Goal: Check status: Check status

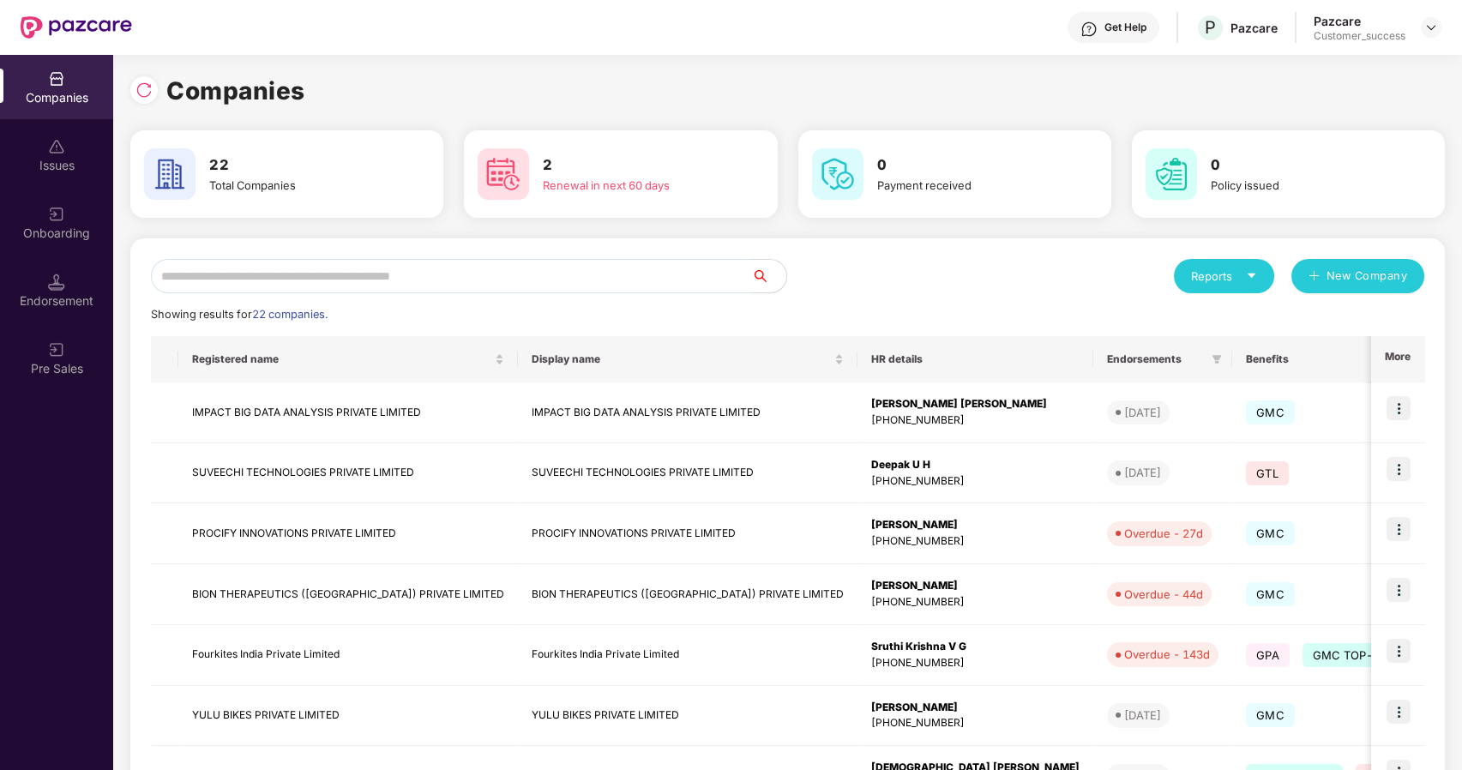
click at [266, 279] on input "text" at bounding box center [451, 276] width 601 height 34
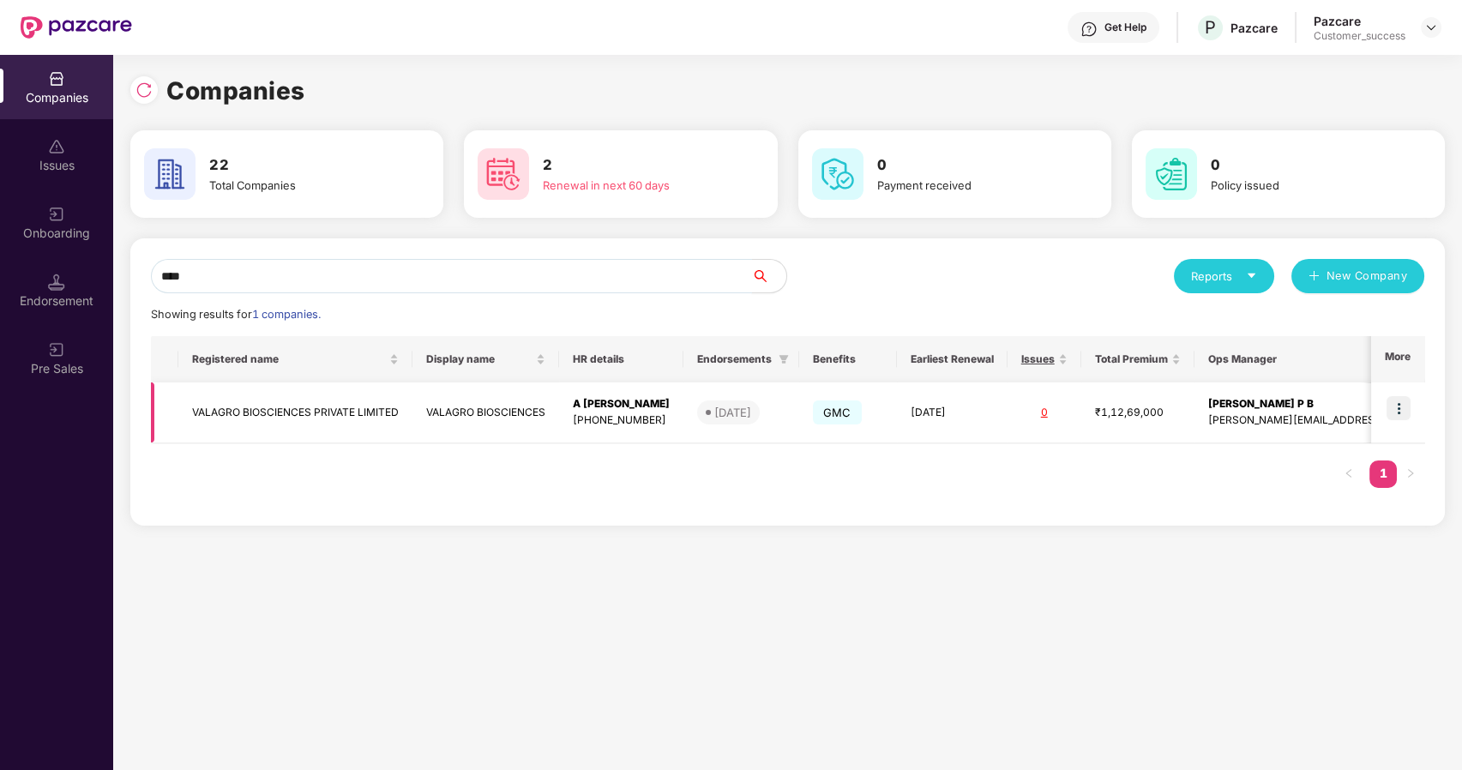
type input "****"
click at [280, 414] on td "VALAGRO BIOSCIENCES PRIVATE LIMITED" at bounding box center [295, 412] width 234 height 61
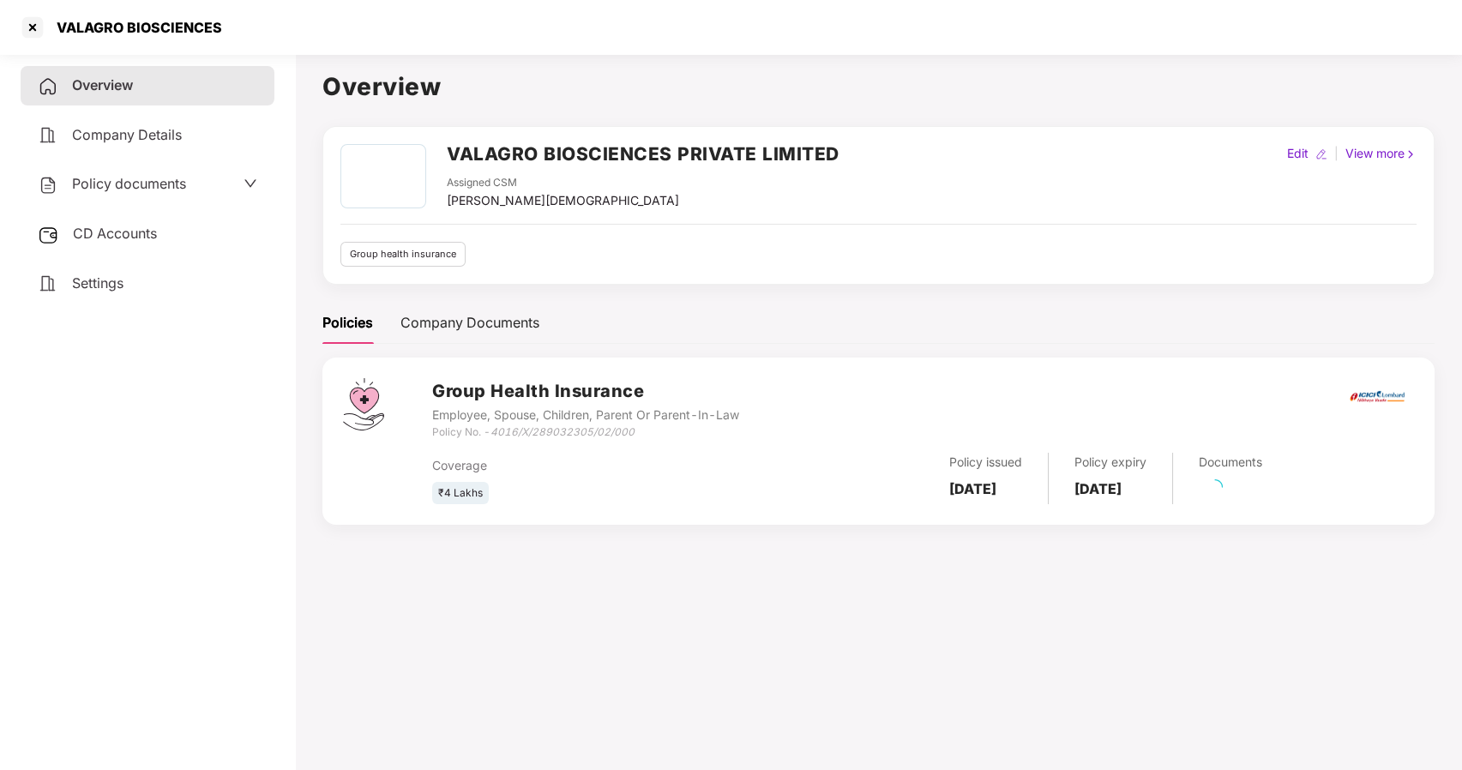
click at [128, 189] on span "Policy documents" at bounding box center [129, 183] width 114 height 17
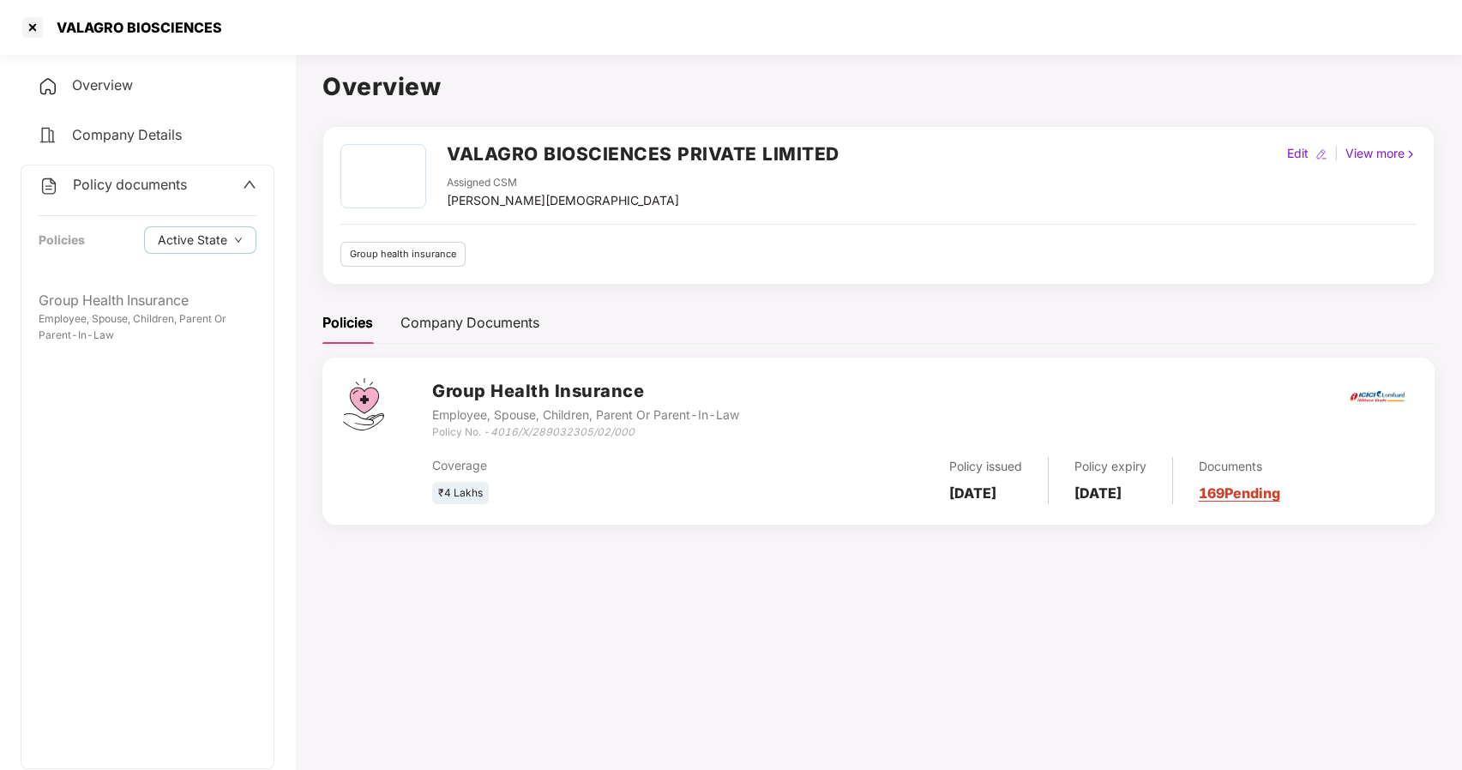
click at [513, 41] on div "VALAGRO BIOSCIENCES" at bounding box center [731, 27] width 1462 height 55
click at [534, 39] on div "VALAGRO BIOSCIENCES" at bounding box center [731, 27] width 1462 height 55
click at [39, 30] on div at bounding box center [32, 27] width 27 height 27
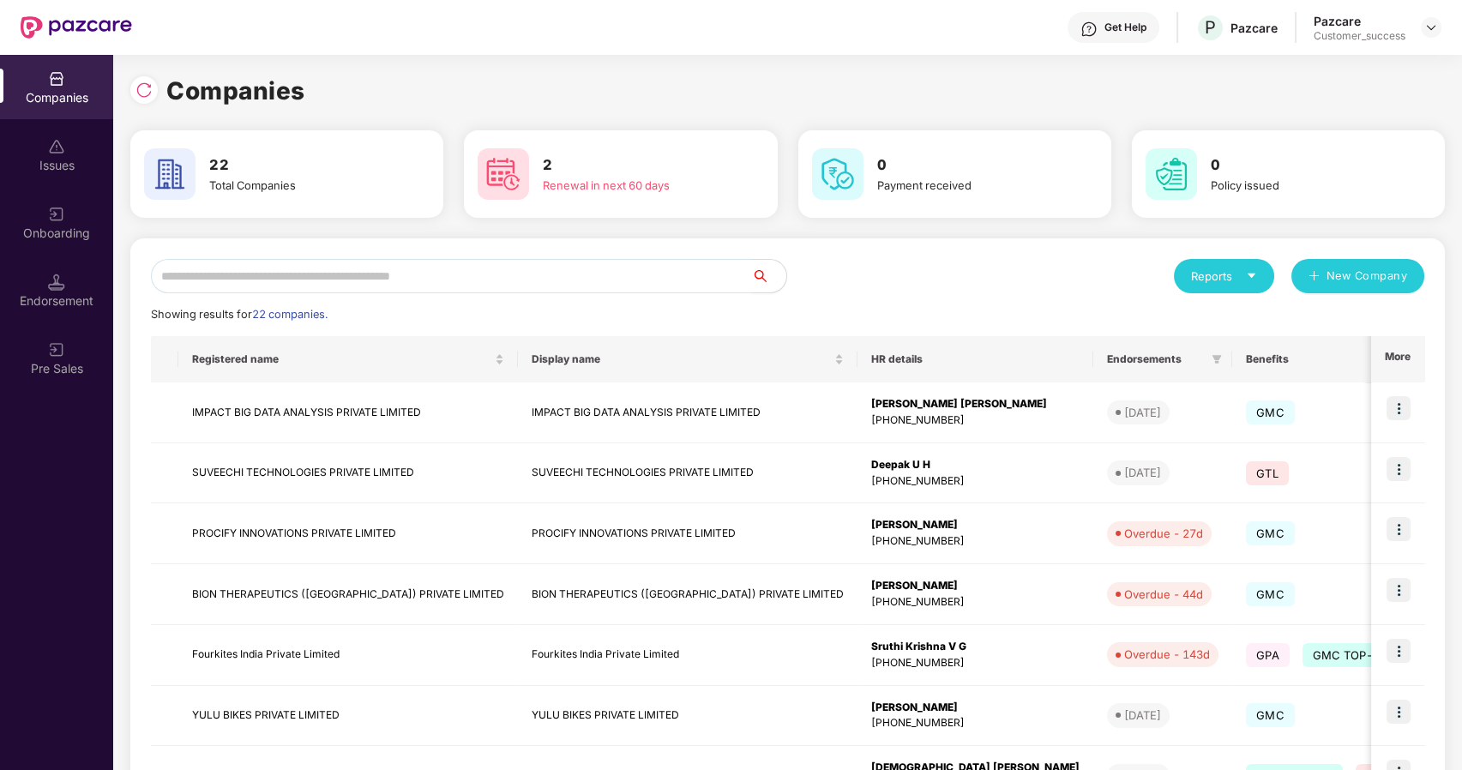
click at [218, 280] on input "text" at bounding box center [451, 276] width 601 height 34
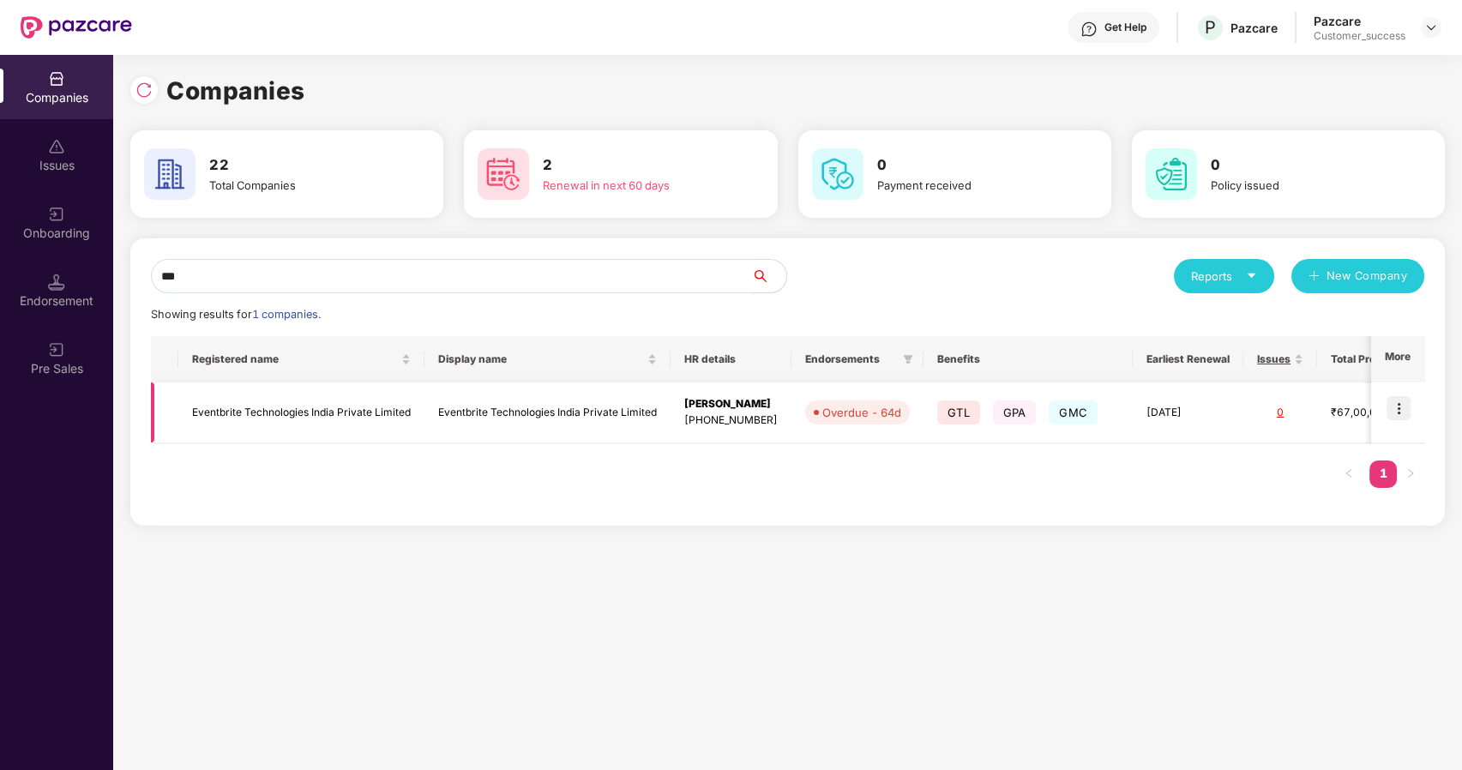
type input "***"
click at [1395, 403] on img at bounding box center [1398, 408] width 24 height 24
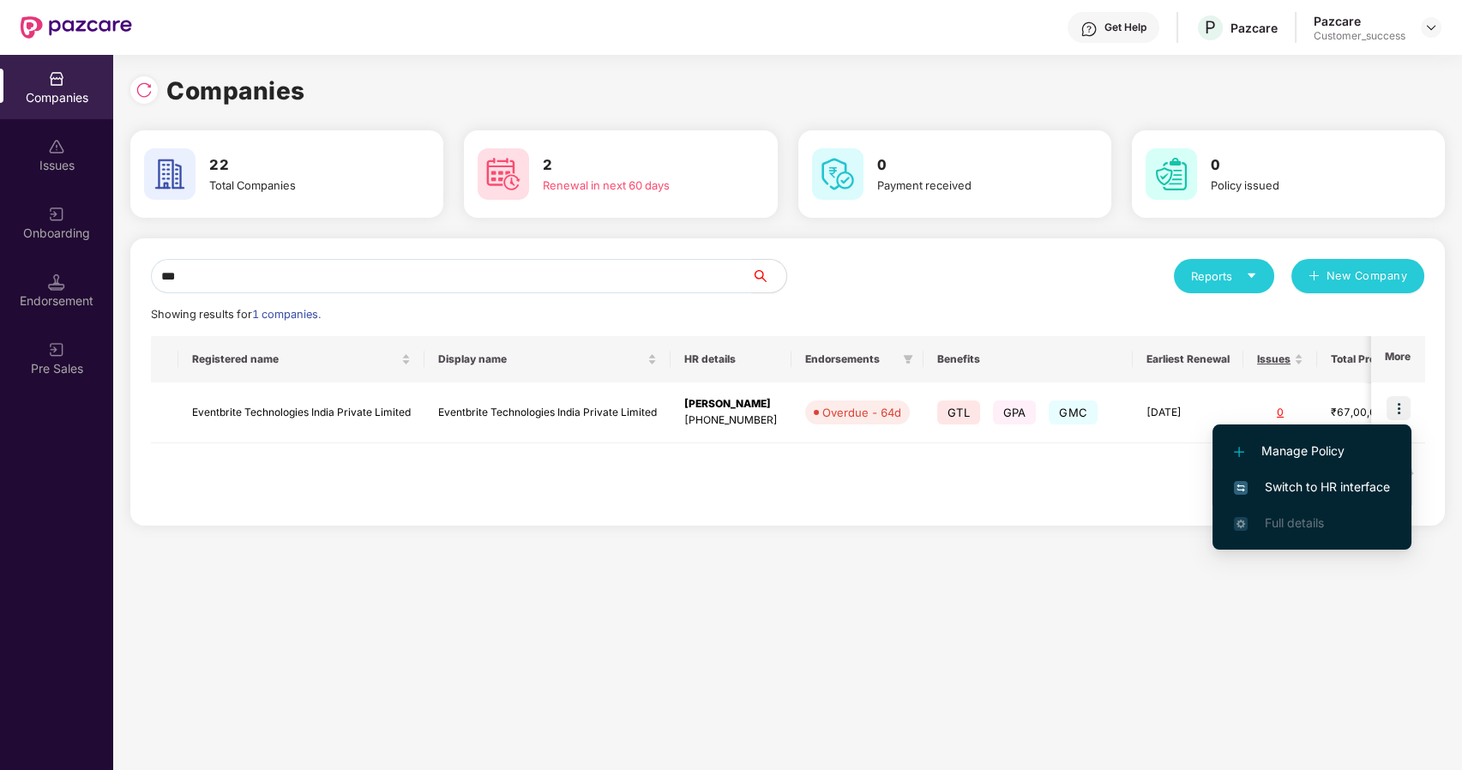
click at [1279, 476] on li "Switch to HR interface" at bounding box center [1311, 487] width 199 height 36
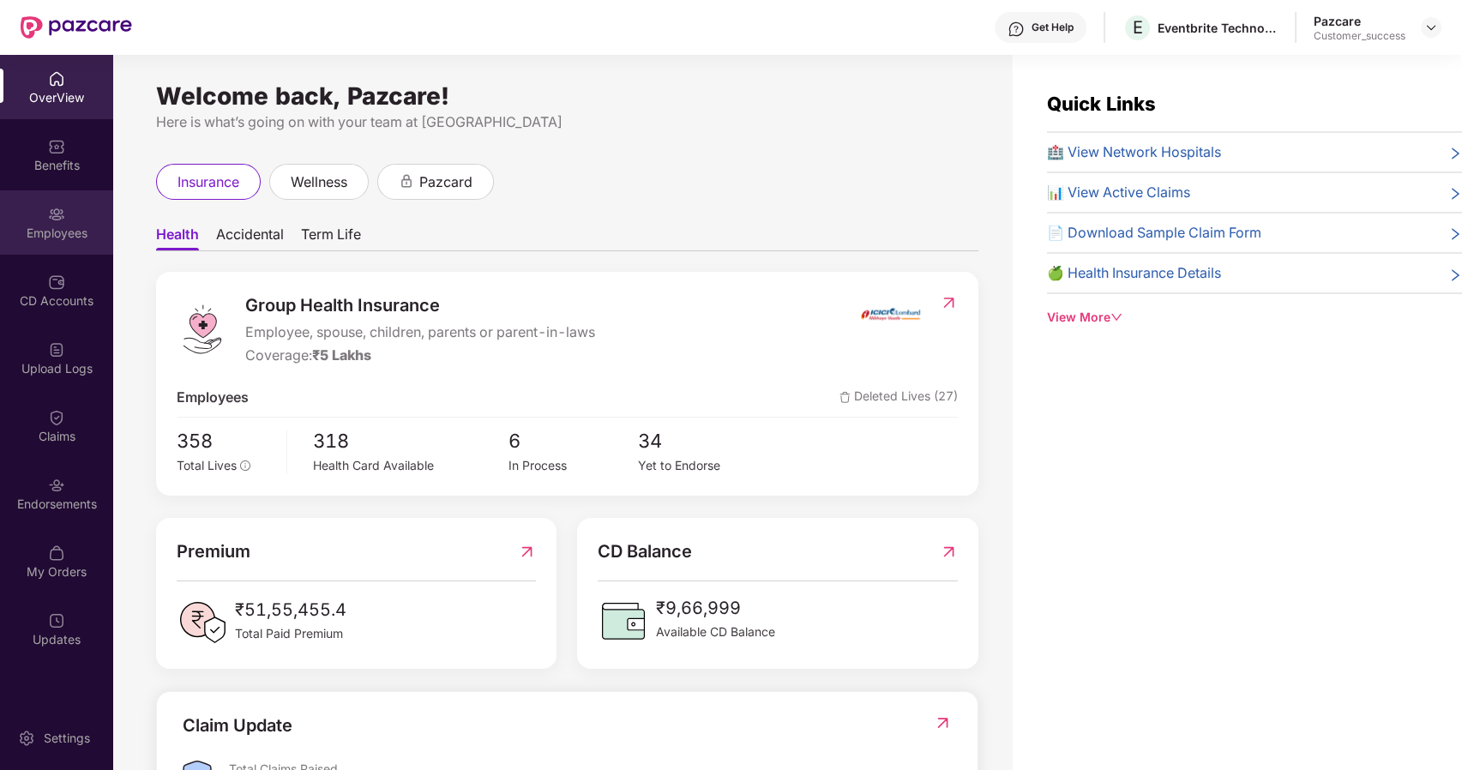
click at [88, 240] on div "Employees" at bounding box center [56, 233] width 113 height 17
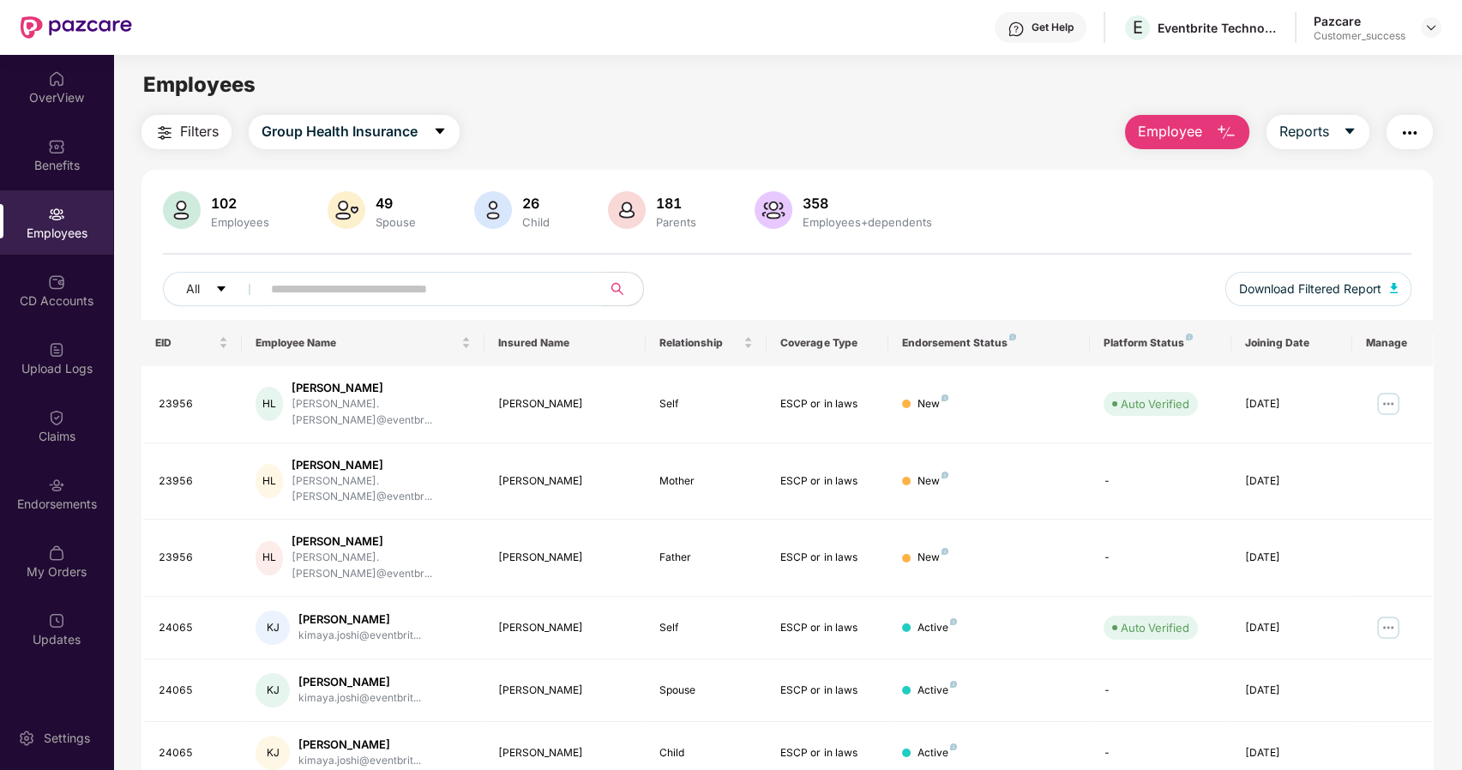
click at [309, 292] on input "text" at bounding box center [425, 289] width 308 height 26
paste input "**********"
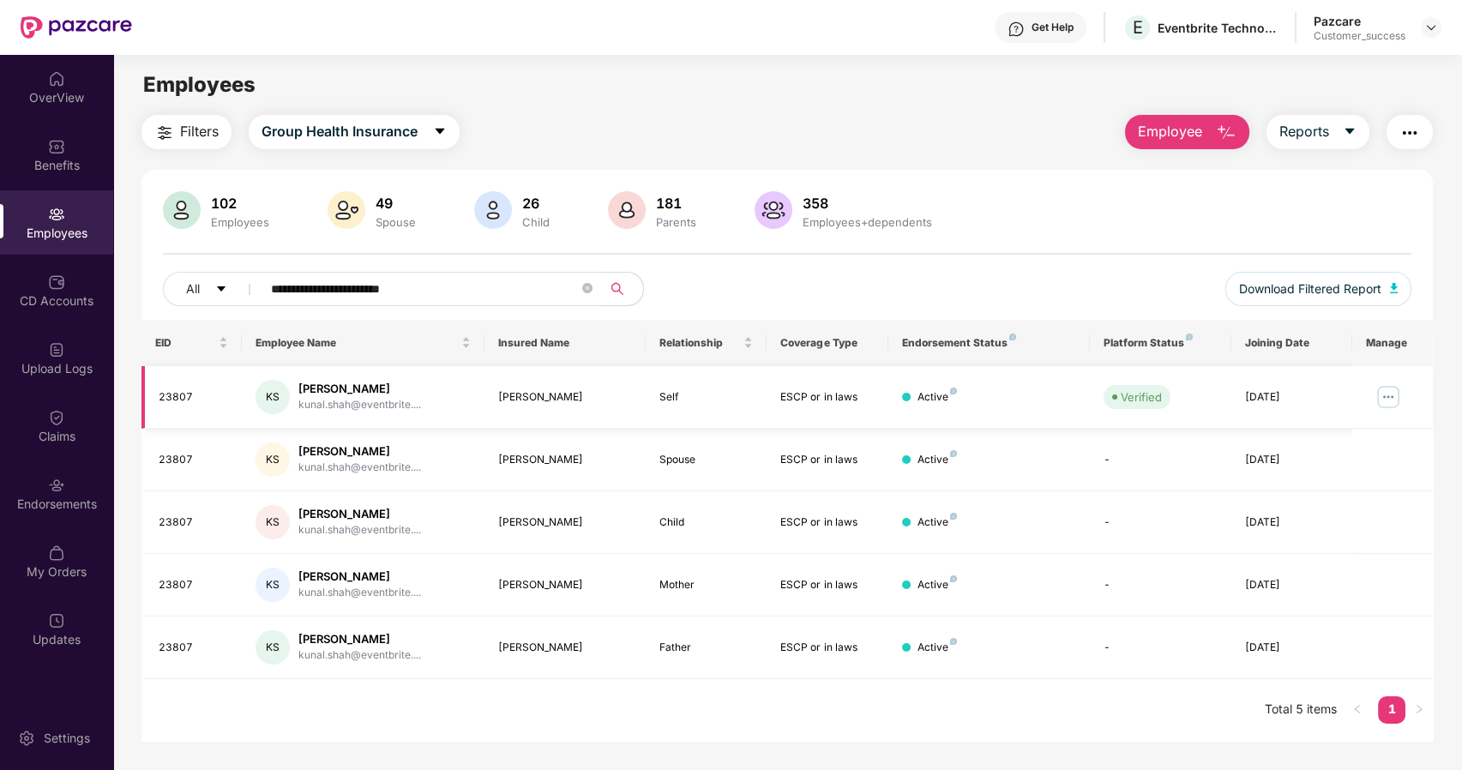
type input "**********"
click at [1389, 401] on img at bounding box center [1387, 396] width 27 height 27
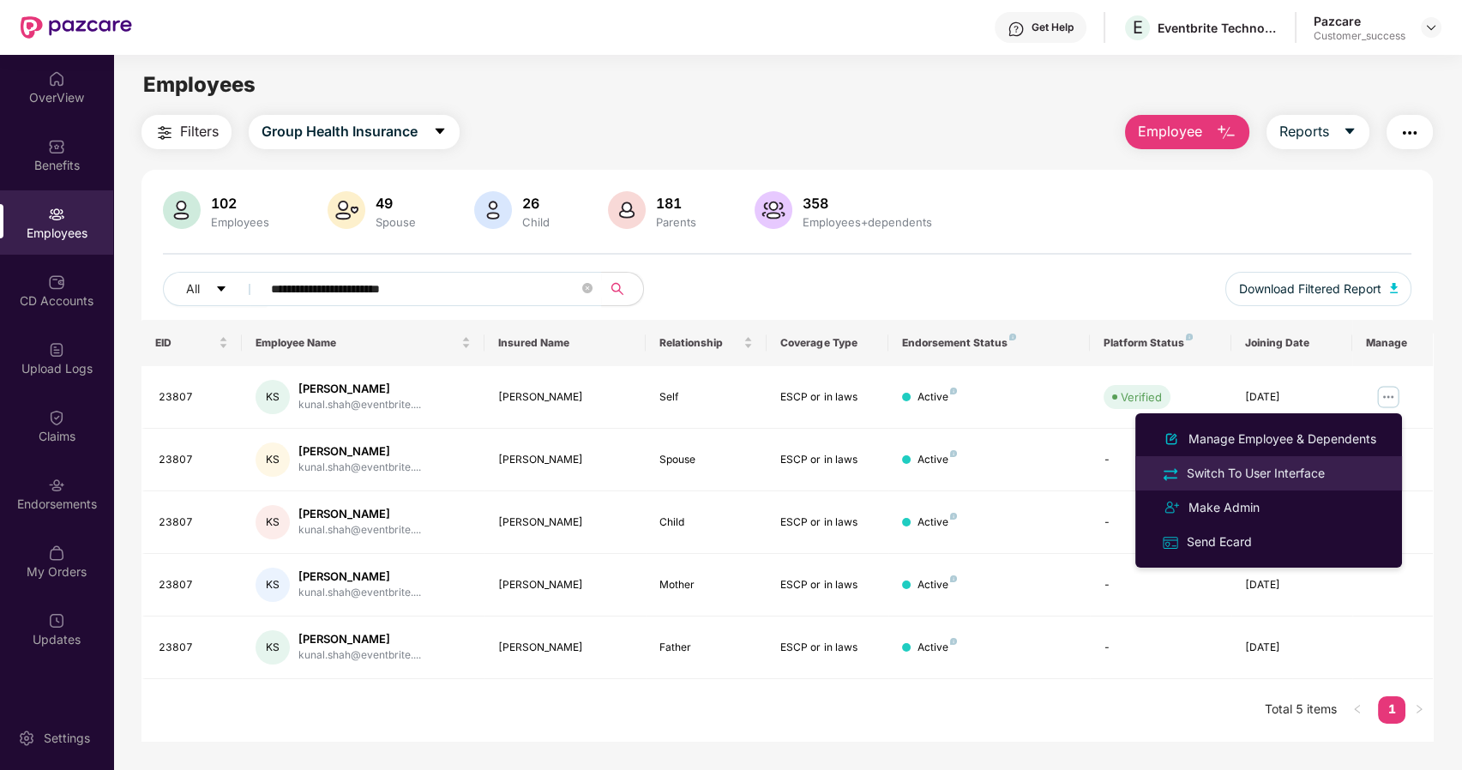
click at [1272, 477] on div "Switch To User Interface" at bounding box center [1255, 473] width 145 height 19
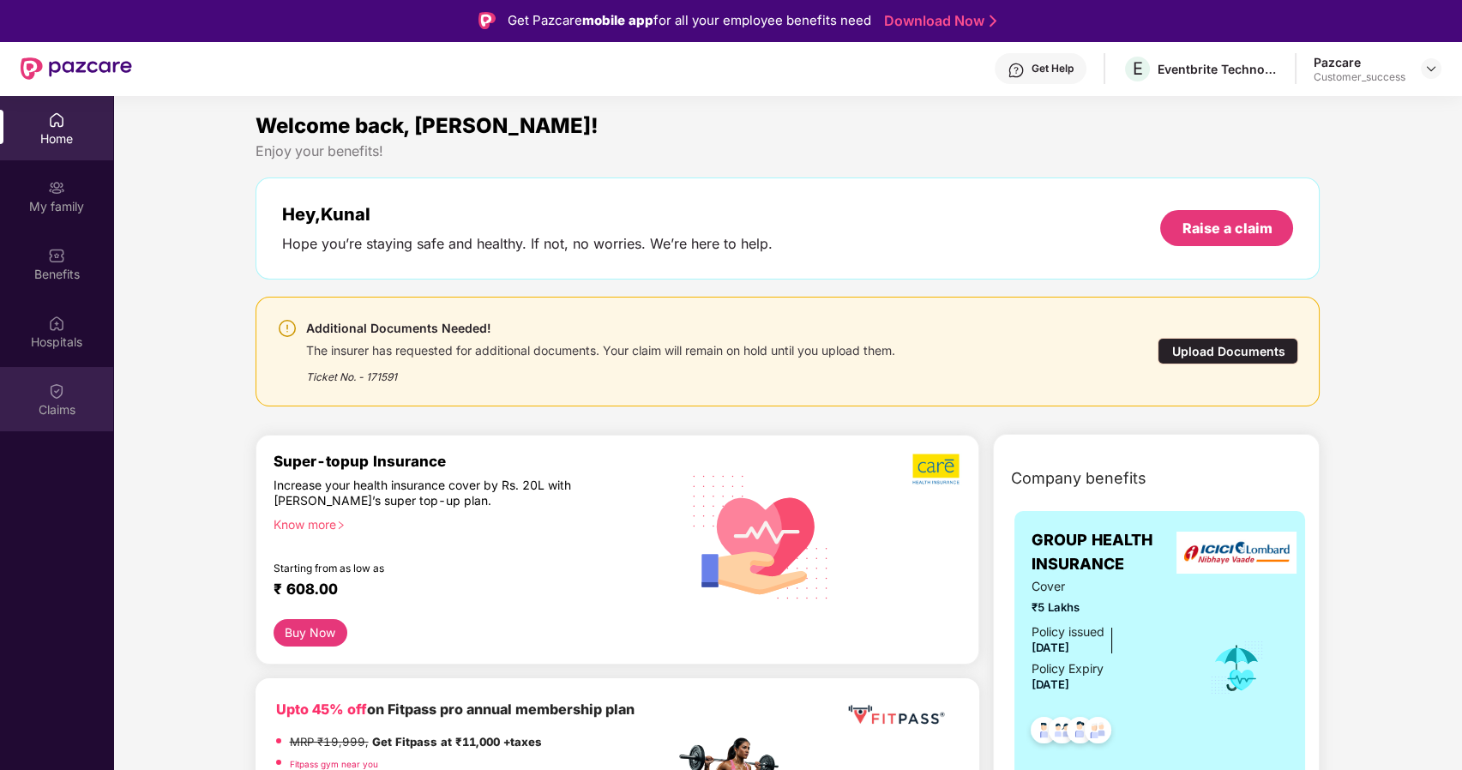
click at [56, 401] on div "Claims" at bounding box center [56, 409] width 113 height 17
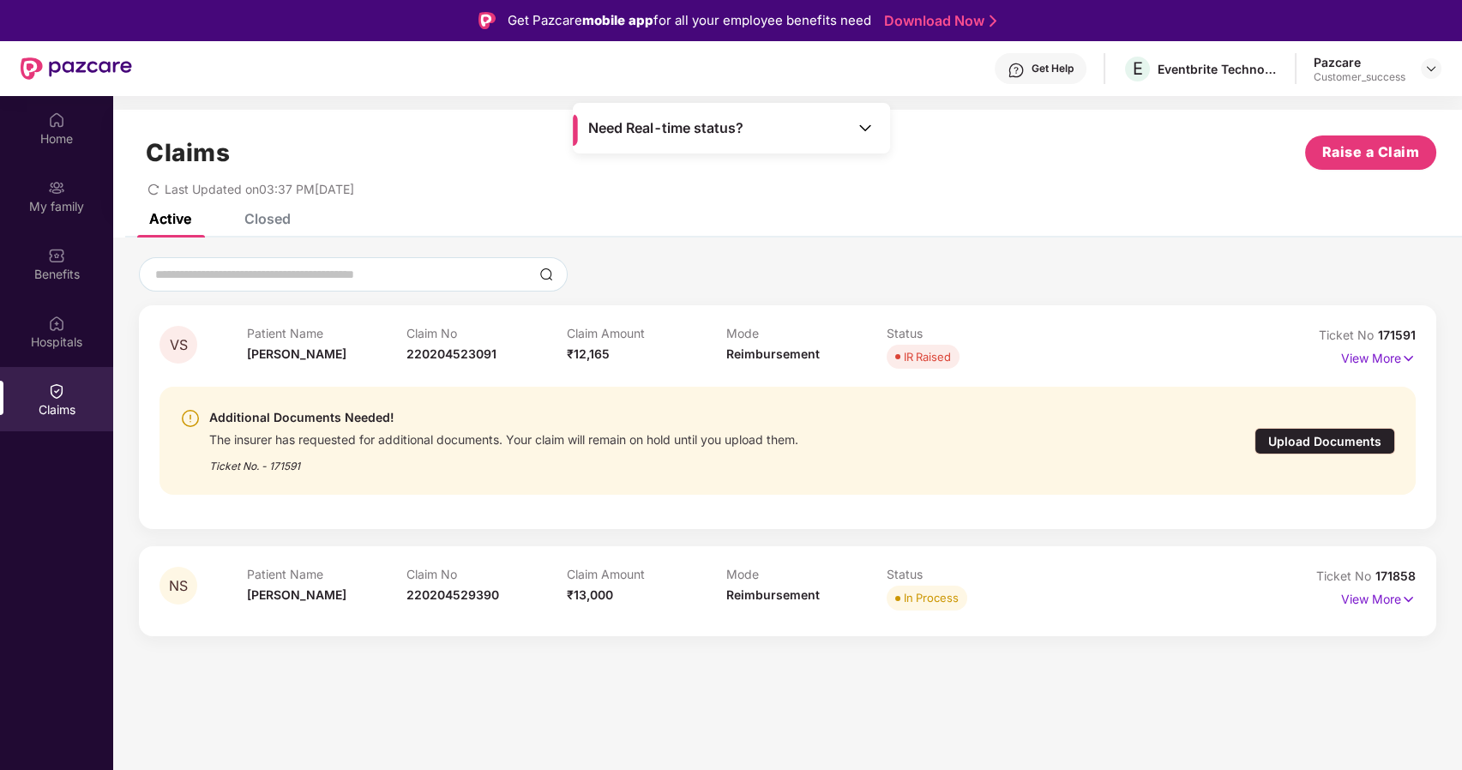
click at [1313, 437] on div "Upload Documents" at bounding box center [1324, 441] width 141 height 27
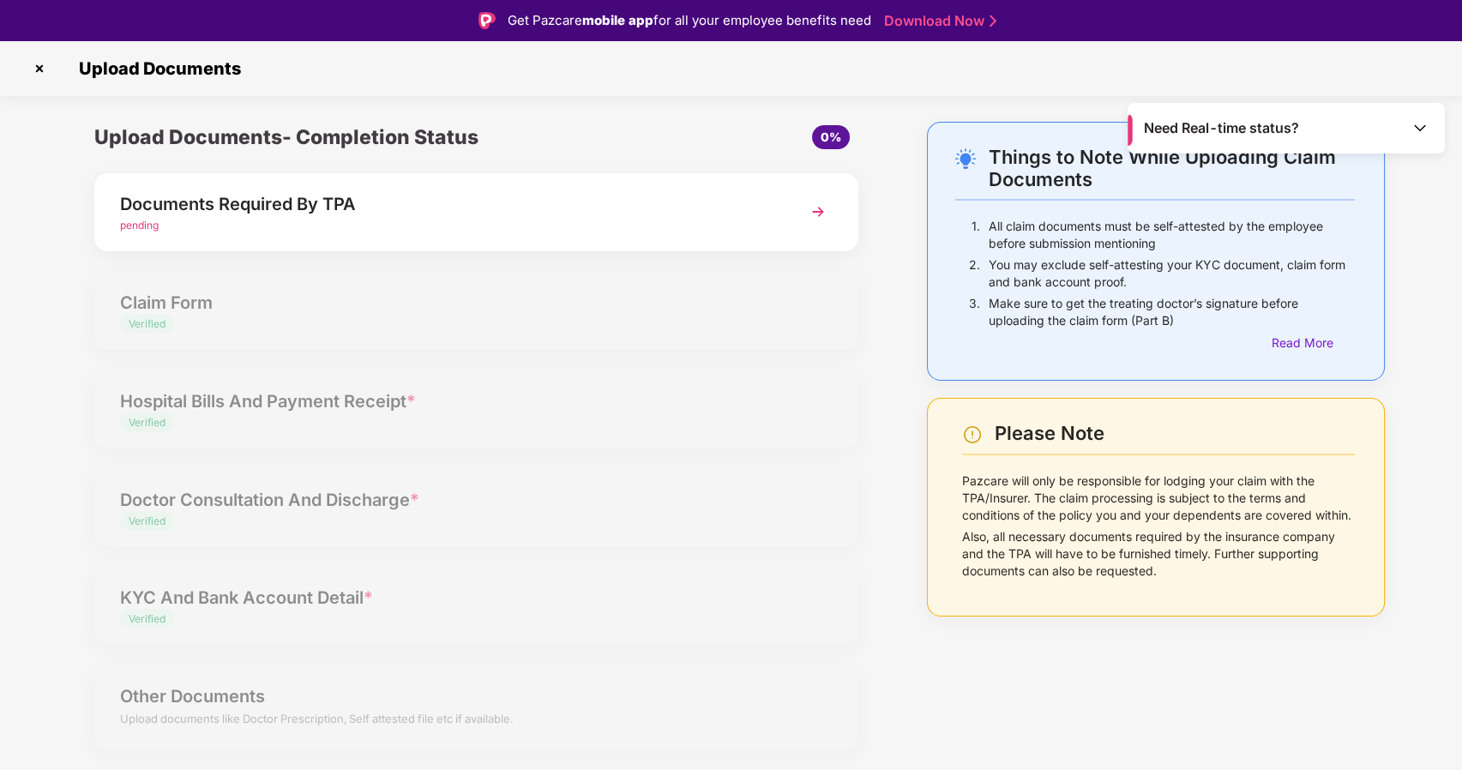
click at [833, 197] on div "Documents Required By TPA pending" at bounding box center [476, 212] width 764 height 78
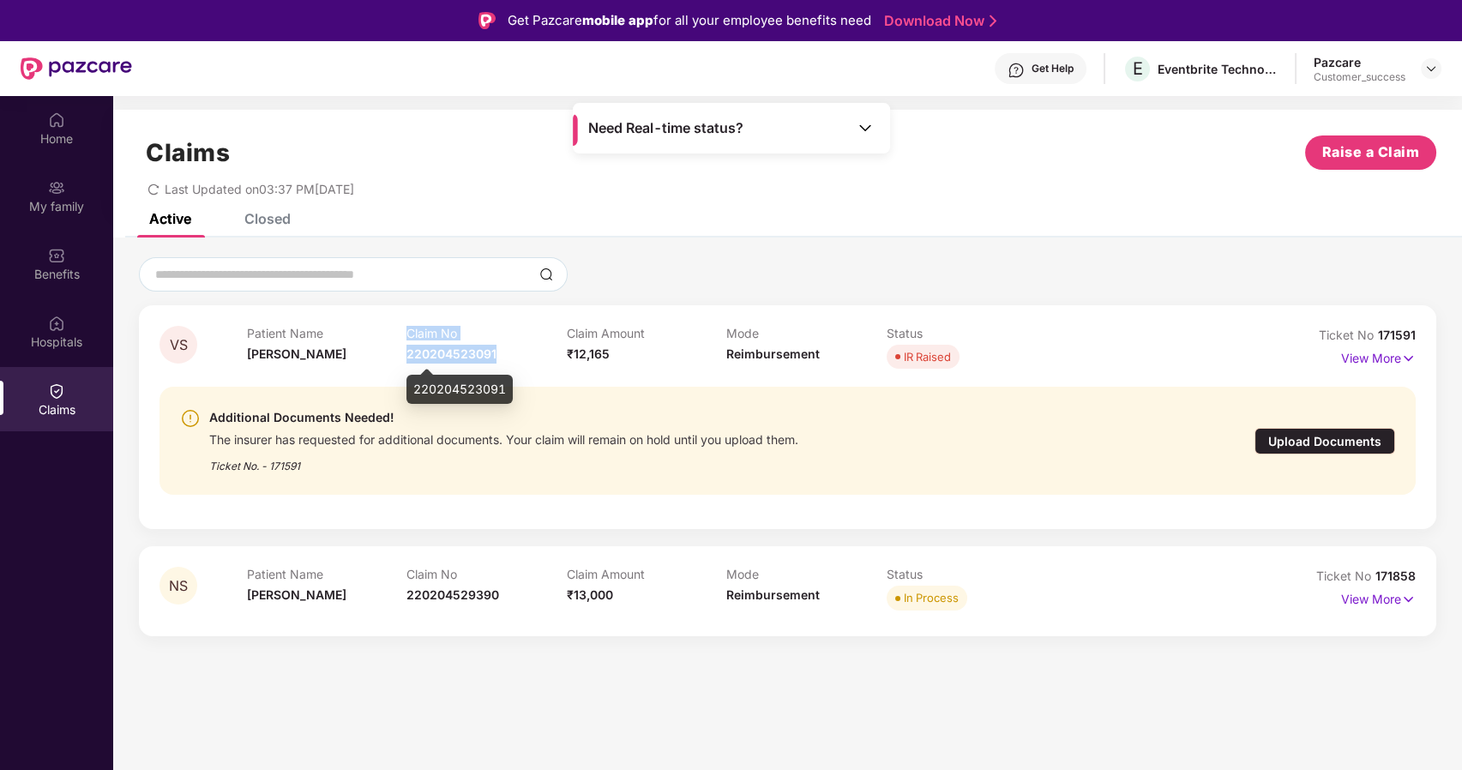
drag, startPoint x: 501, startPoint y: 348, endPoint x: 402, endPoint y: 351, distance: 99.5
click at [402, 351] on div "Patient Name Veer Shah Claim No 220204523091 Claim Amount ₹12,165 Mode Reimburs…" at bounding box center [726, 349] width 959 height 47
click at [507, 361] on div "Claim No 220204523091" at bounding box center [486, 349] width 160 height 47
drag, startPoint x: 507, startPoint y: 361, endPoint x: 411, endPoint y: 359, distance: 96.0
click at [411, 359] on div "Claim No 220204523091" at bounding box center [486, 349] width 160 height 47
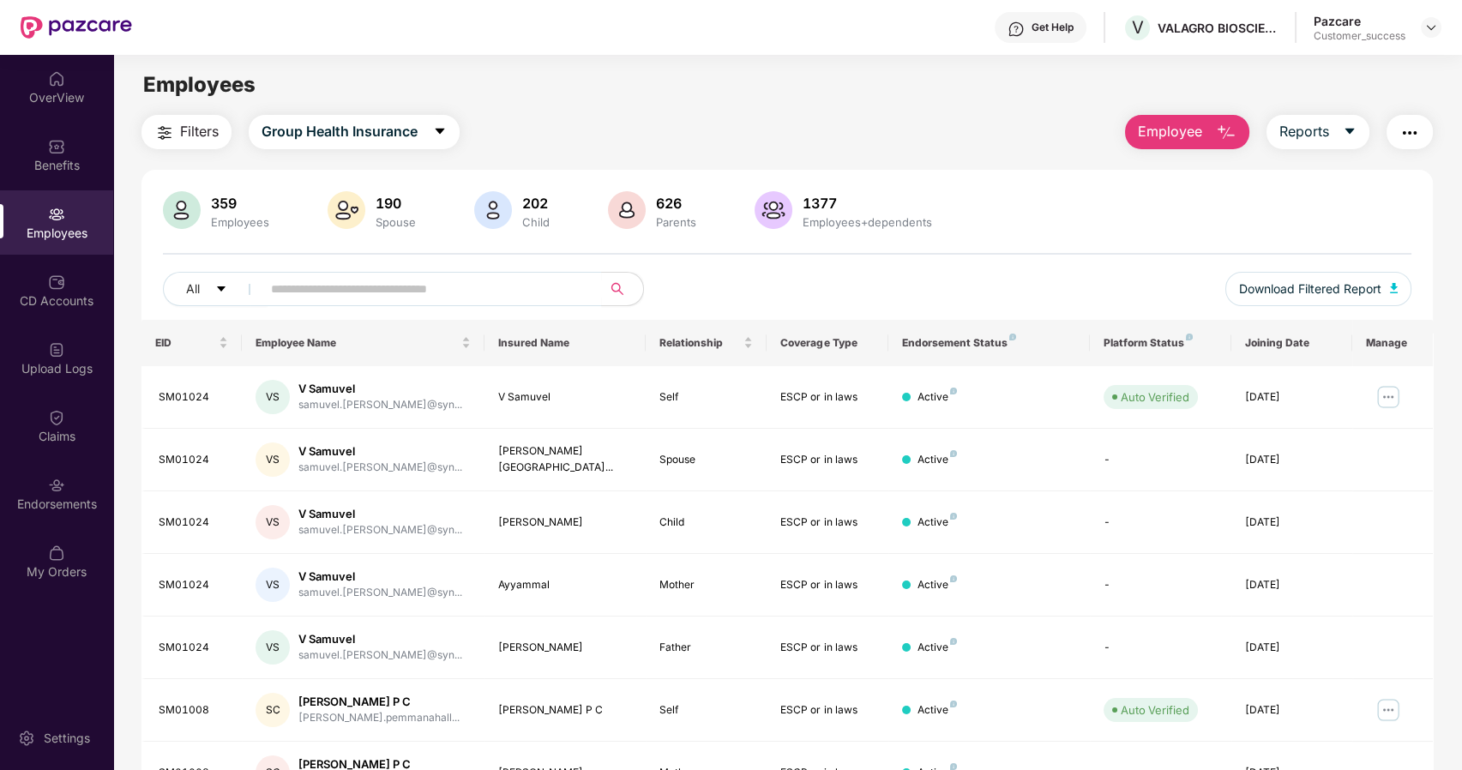
click at [1441, 22] on header "Get Help V VALAGRO BIOSCIENCES Pazcare Customer_success" at bounding box center [731, 27] width 1462 height 55
click at [1427, 24] on img at bounding box center [1431, 28] width 14 height 14
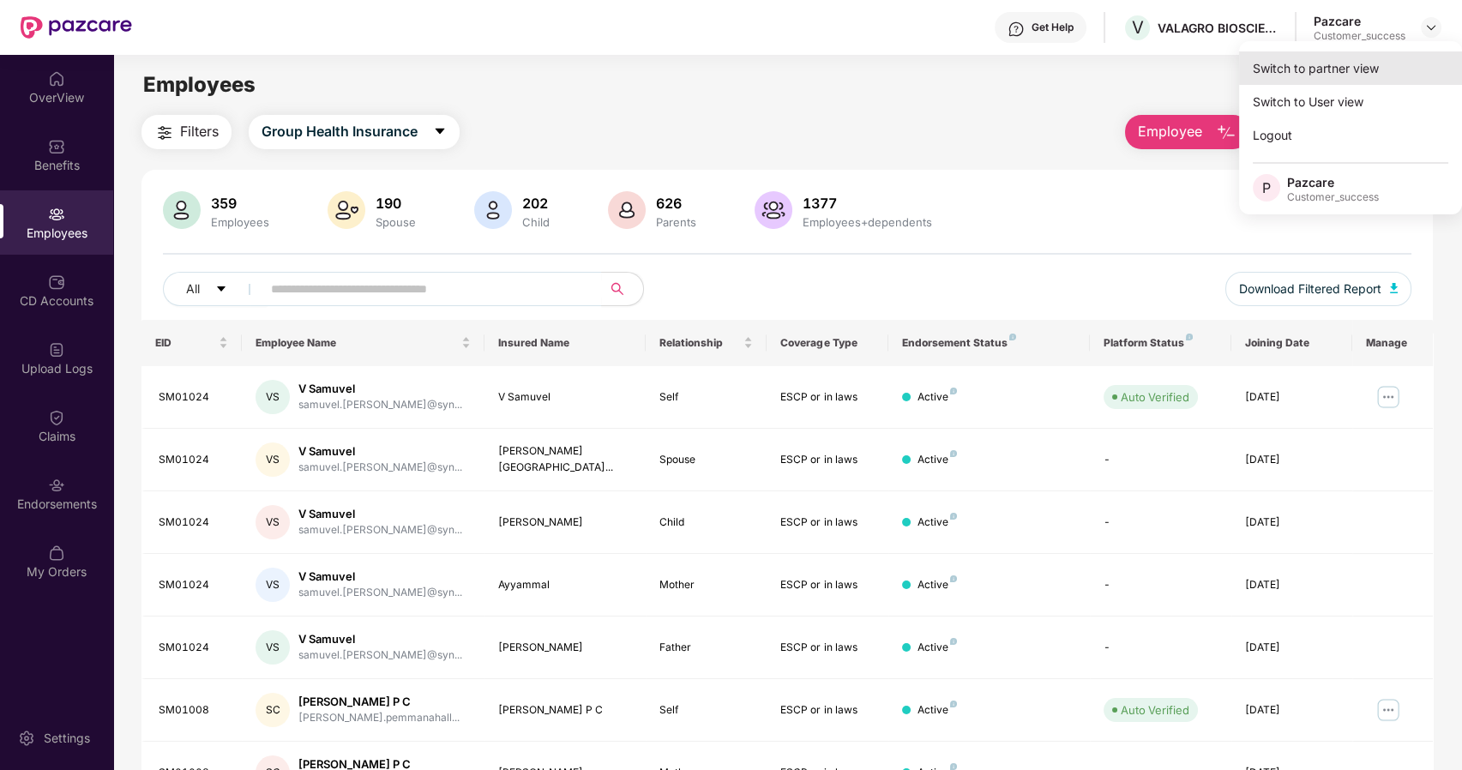
click at [1336, 63] on div "Switch to partner view" at bounding box center [1350, 67] width 223 height 33
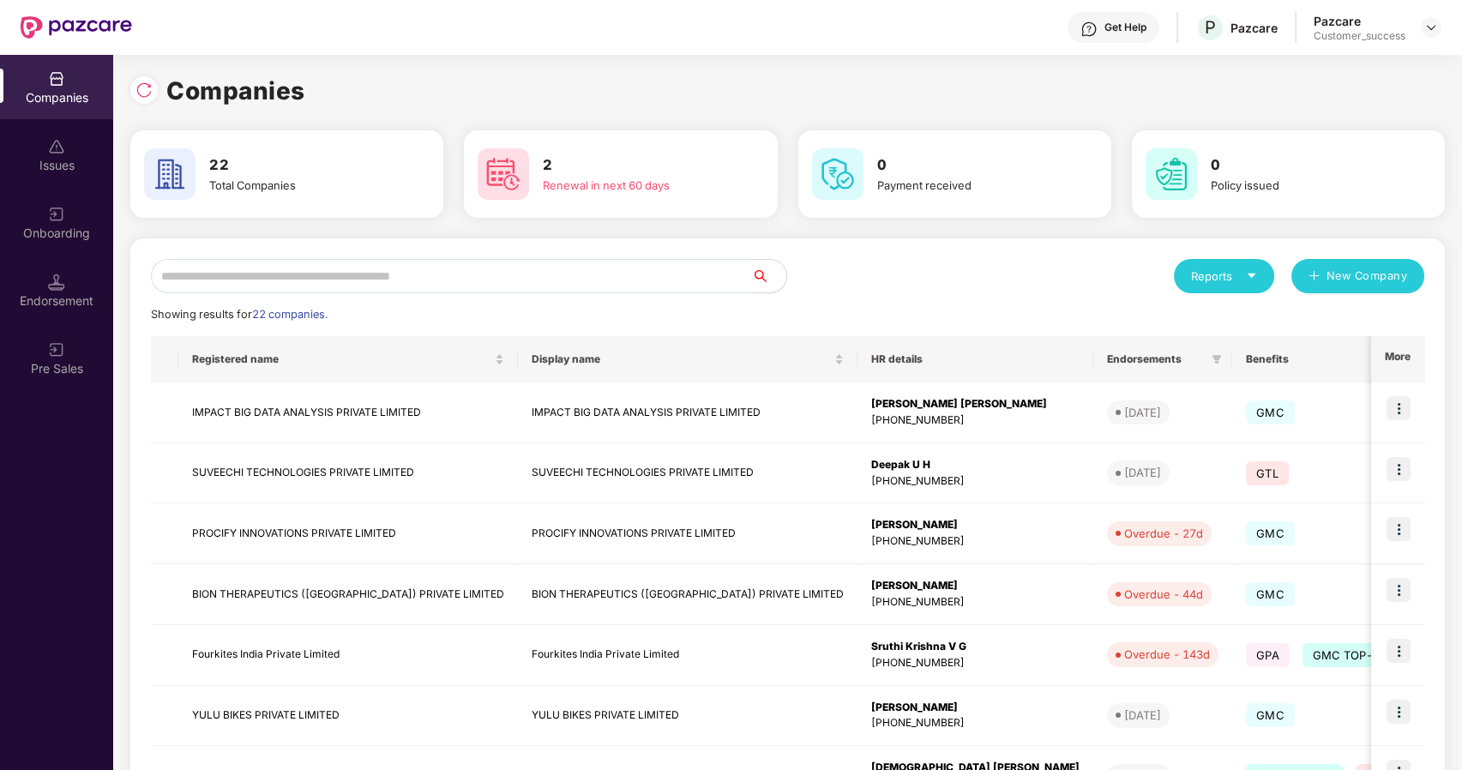
click at [362, 268] on input "text" at bounding box center [451, 276] width 601 height 34
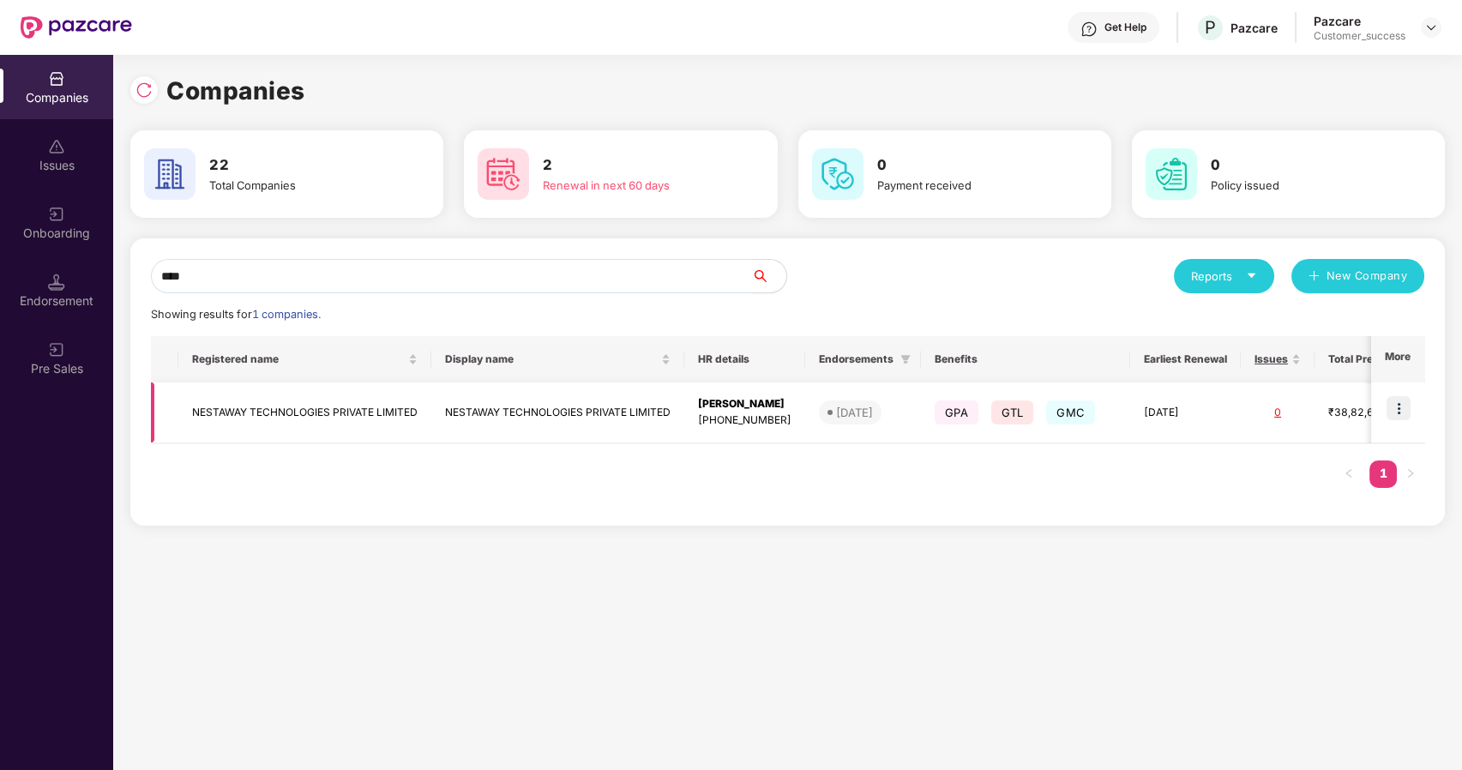
type input "****"
click at [1389, 402] on img at bounding box center [1398, 408] width 24 height 24
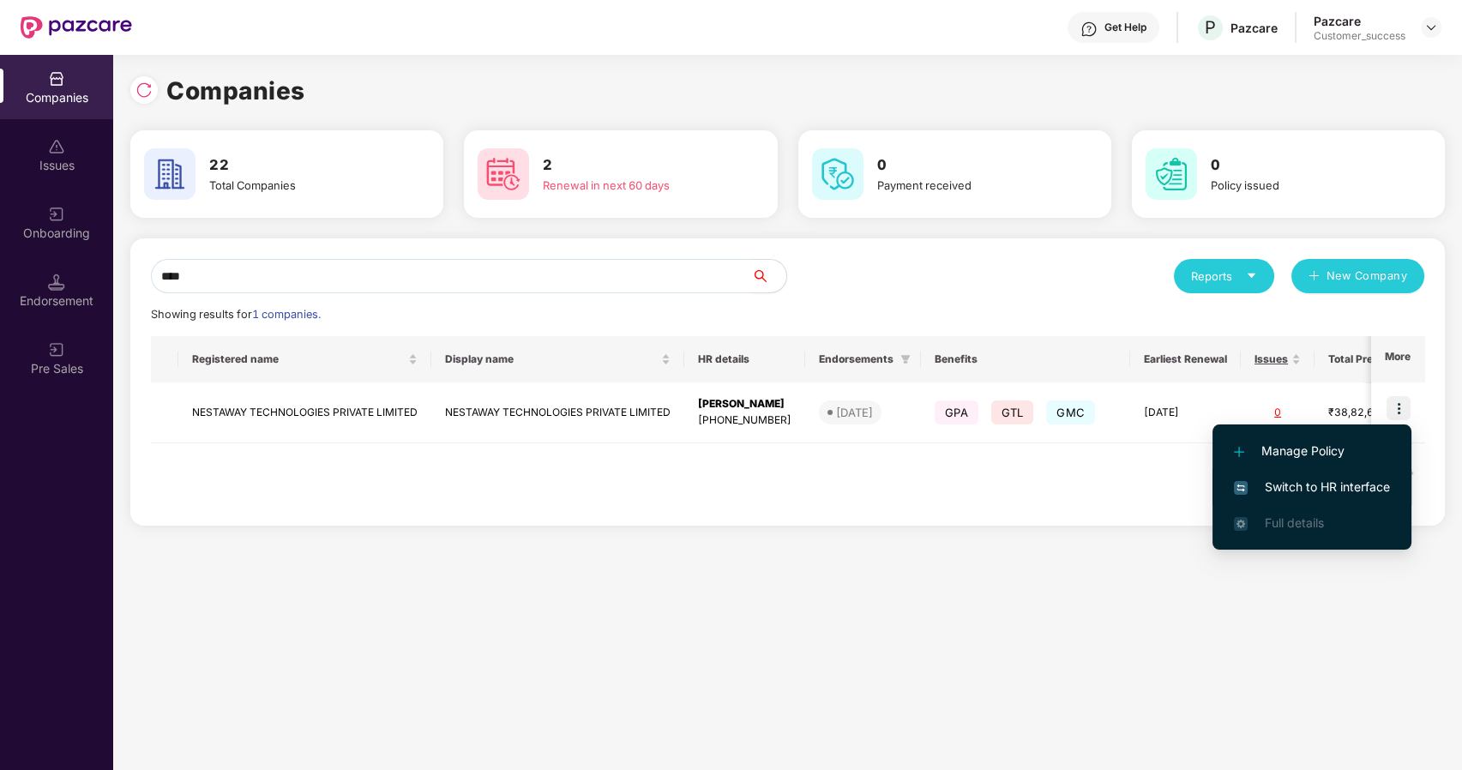
click at [1271, 483] on span "Switch to HR interface" at bounding box center [1311, 486] width 156 height 19
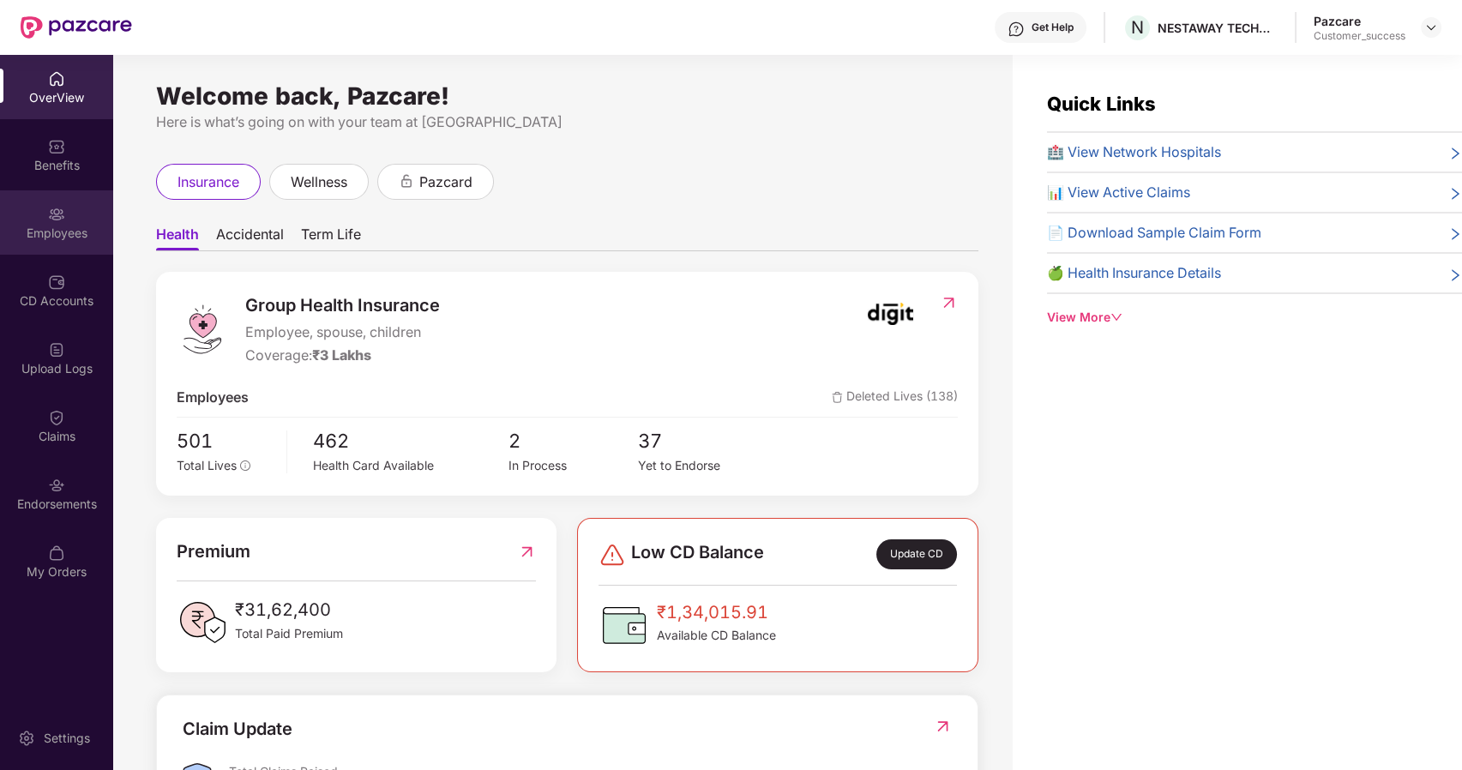
click at [62, 237] on div "Employees" at bounding box center [56, 233] width 113 height 17
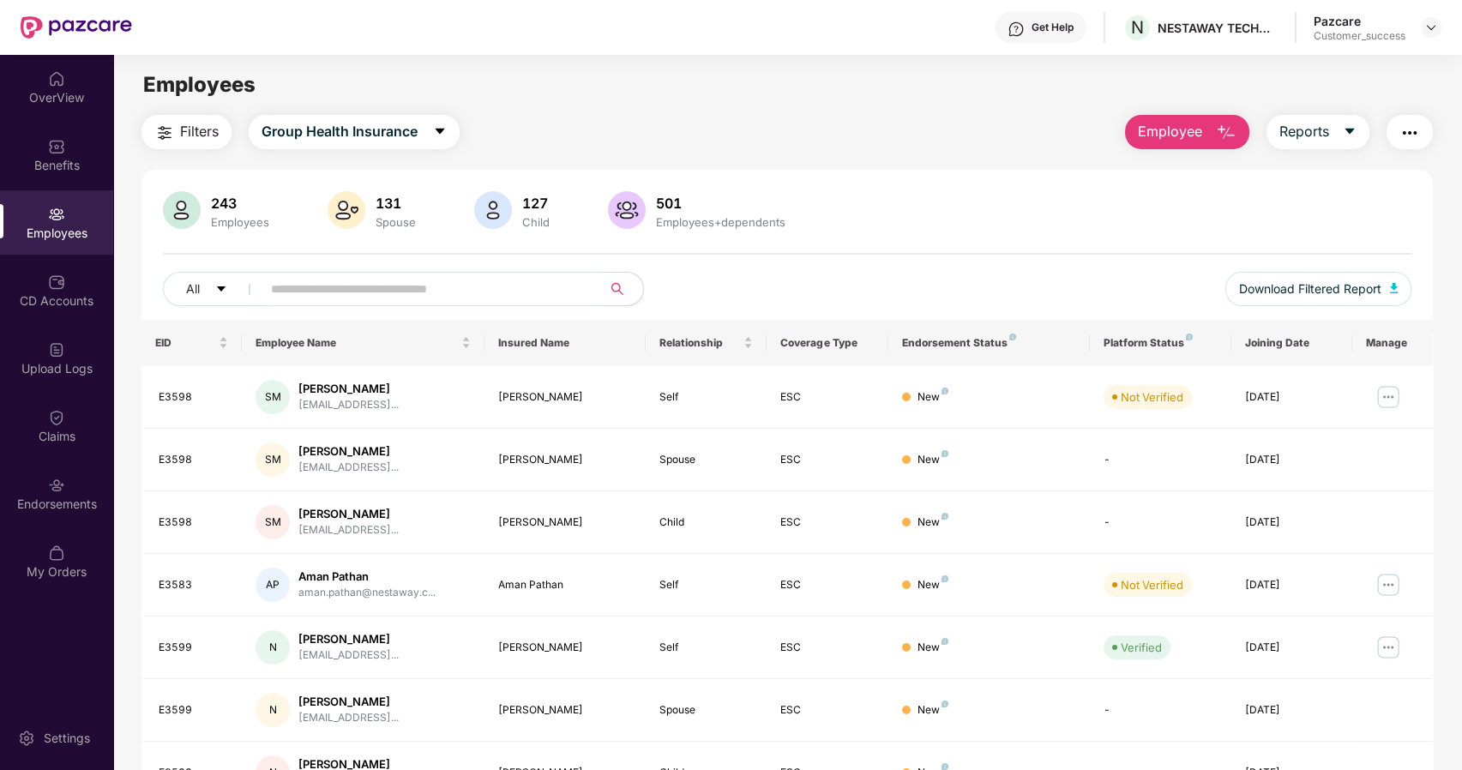
click at [318, 298] on input "text" at bounding box center [425, 289] width 308 height 26
paste input "*****"
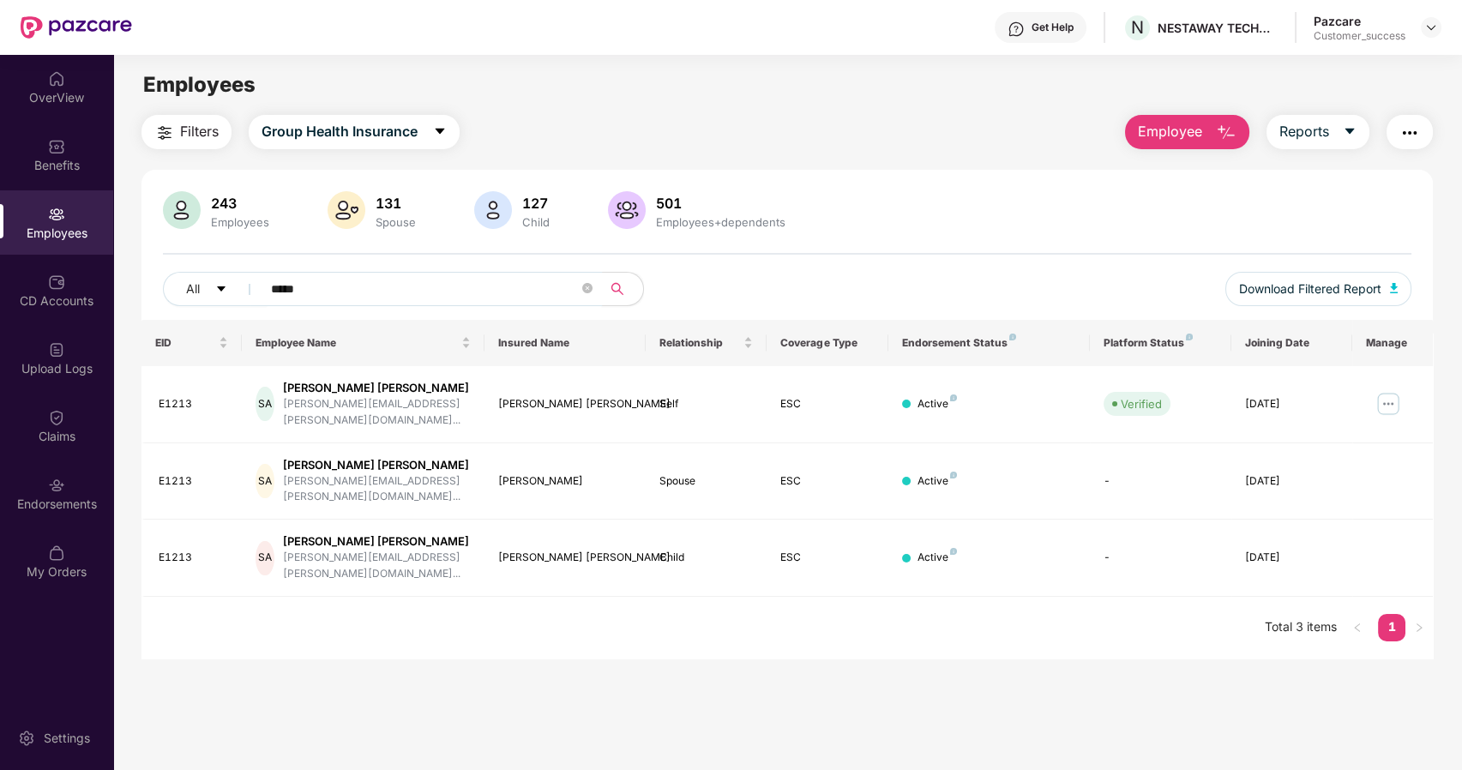
type input "*****"
